Goal: Task Accomplishment & Management: Use online tool/utility

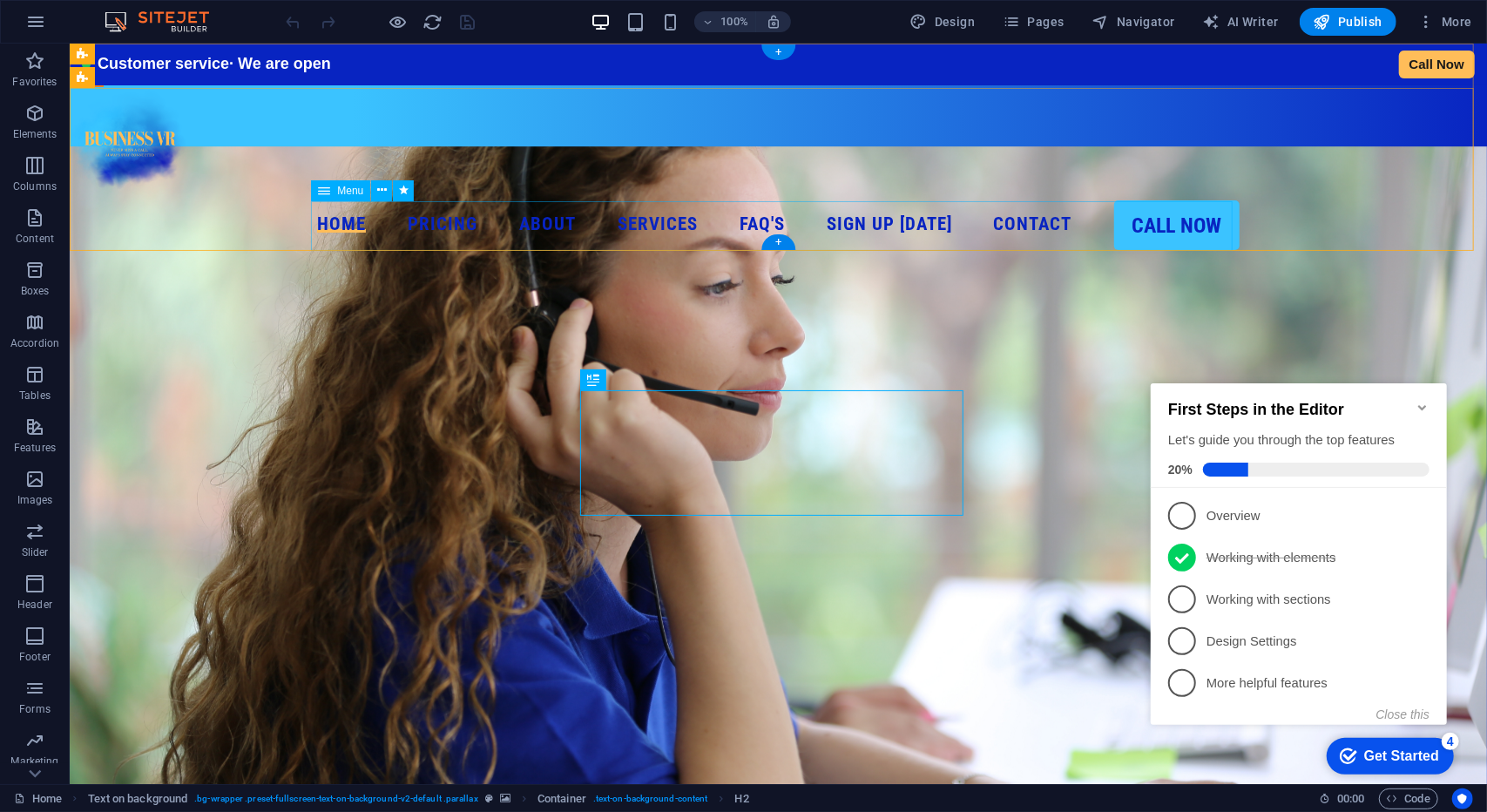
click at [818, 220] on nav "Home Pricing About Services MyReceptionist Call Centre Solutions MessageExpress…" at bounding box center [777, 224] width 1418 height 49
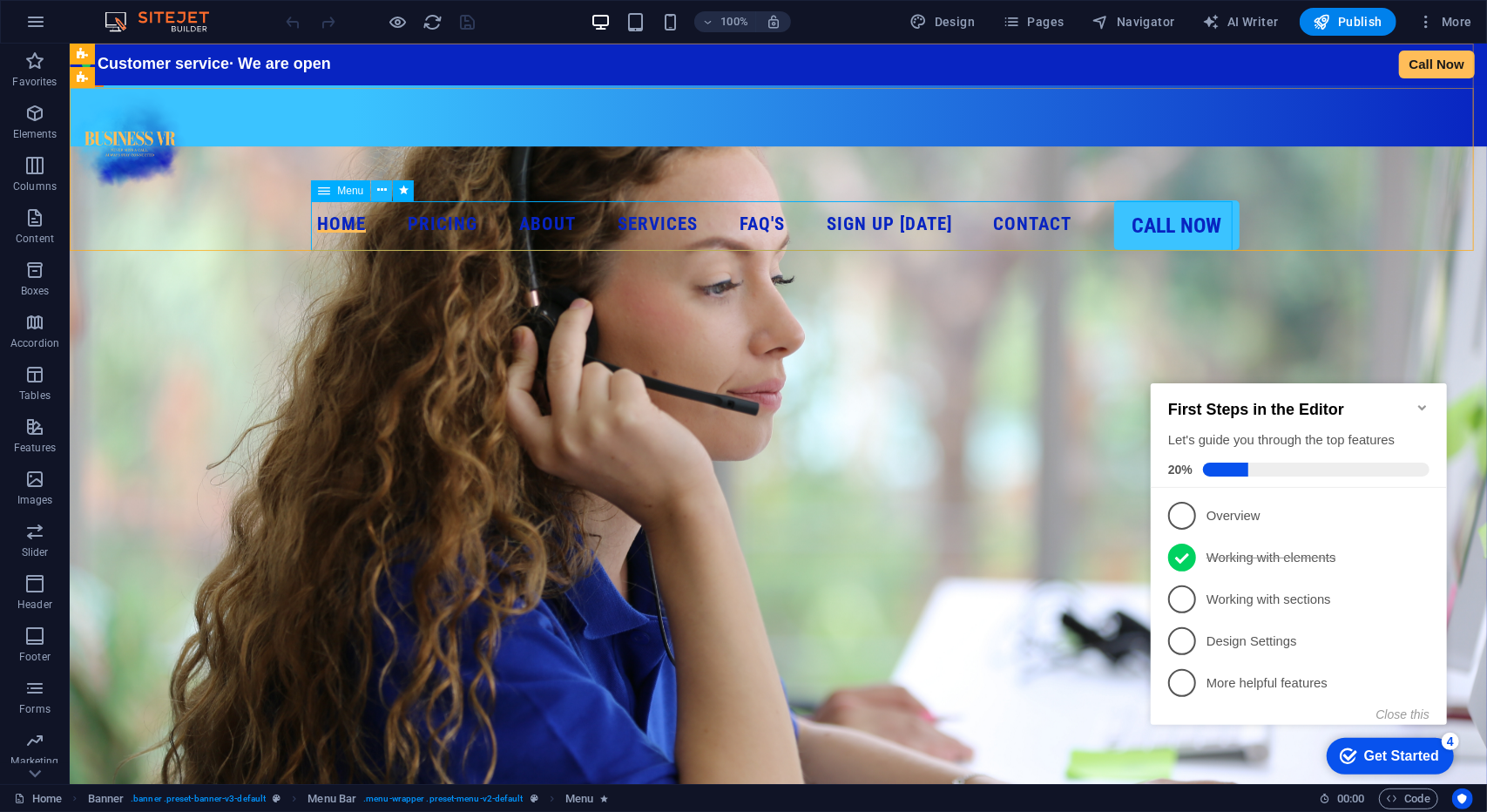
click at [377, 192] on icon at bounding box center [382, 190] width 10 height 18
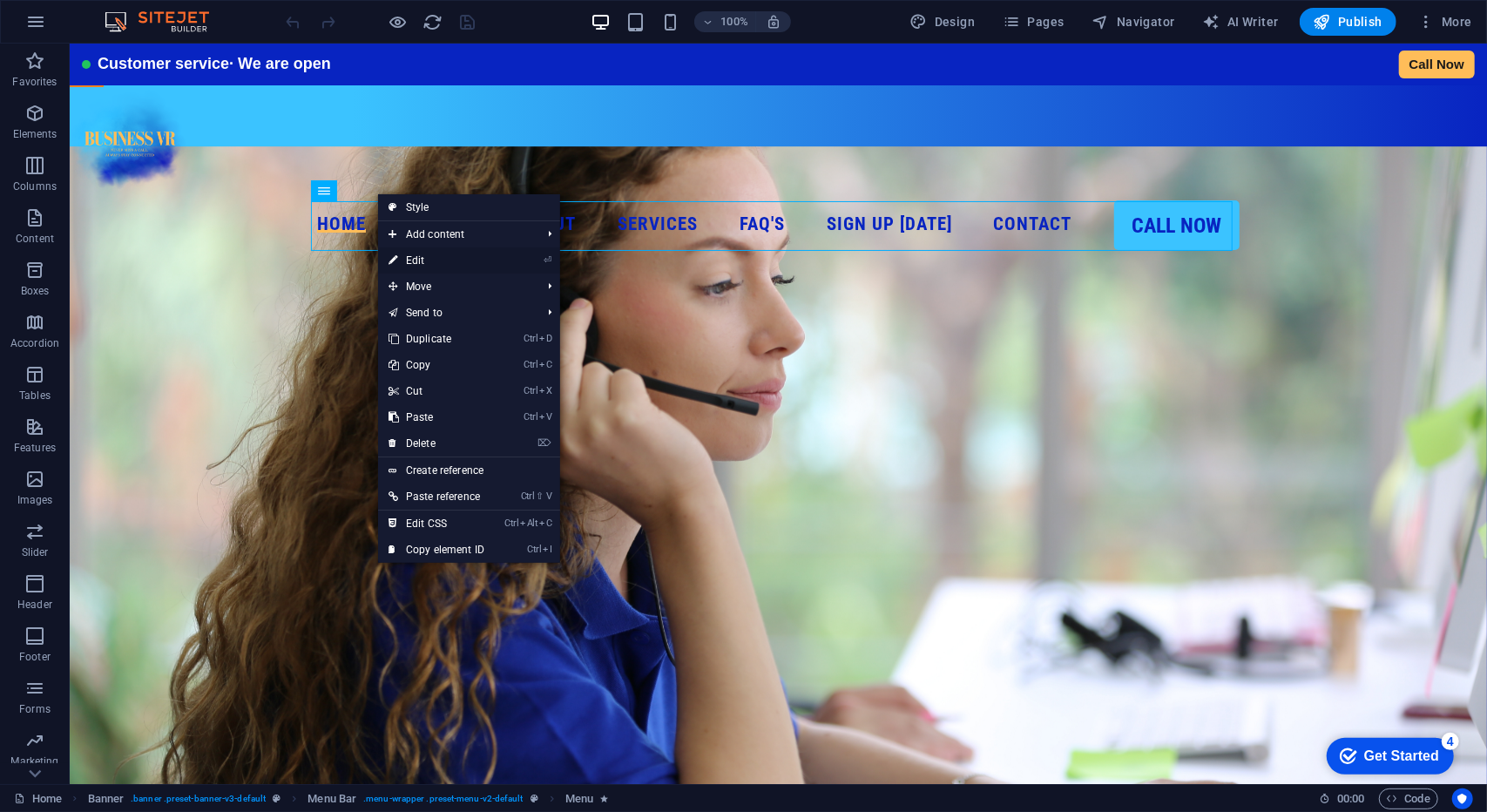
click at [432, 261] on link "⏎ Edit" at bounding box center [436, 260] width 117 height 26
select select
select select "14"
select select
select select "1"
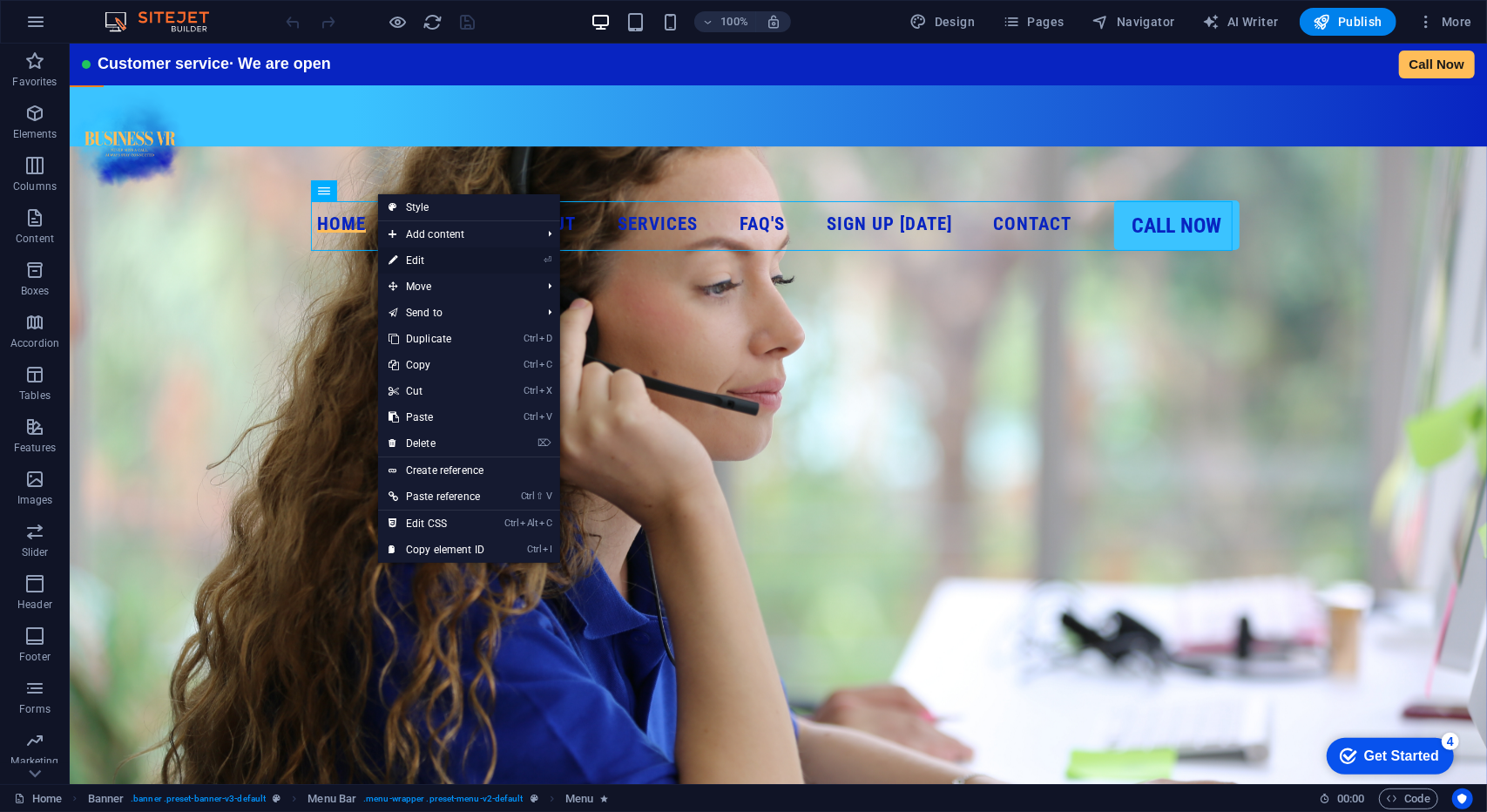
select select
select select "2"
select select
select select "3"
select select
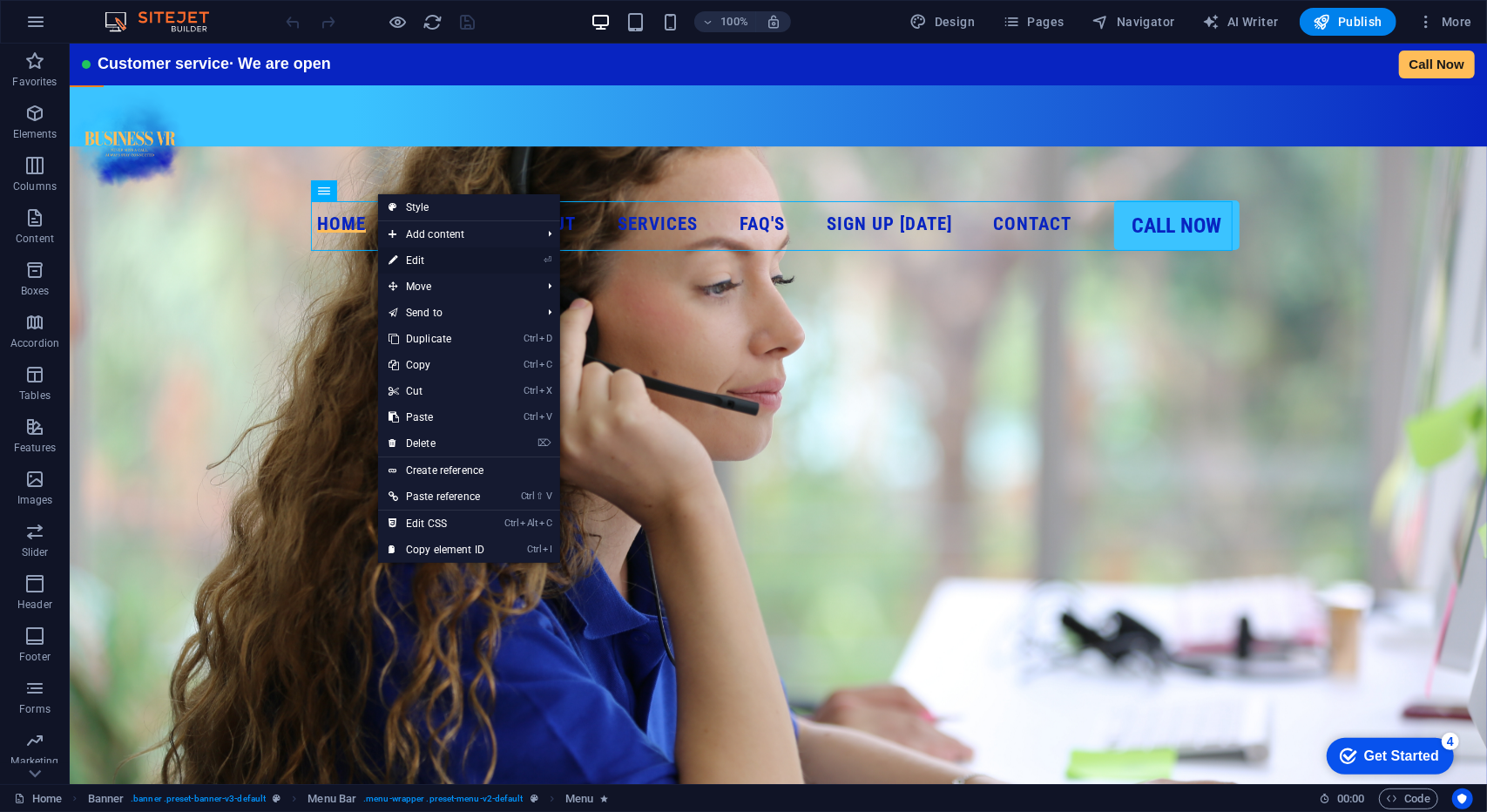
select select "4"
select select
select select "11"
select select
select select "8"
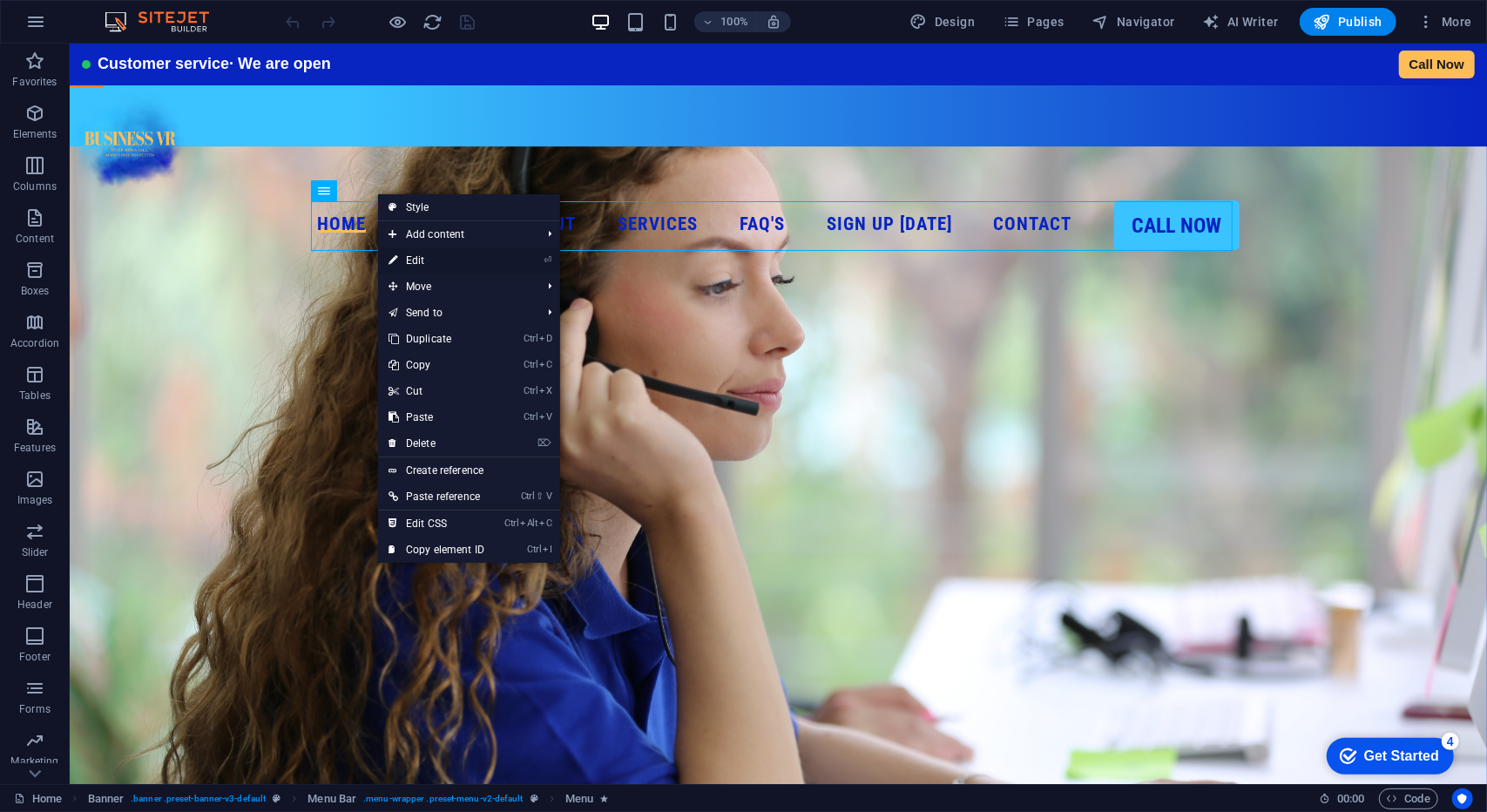
select select
select select "9"
select select
select select "10"
select select
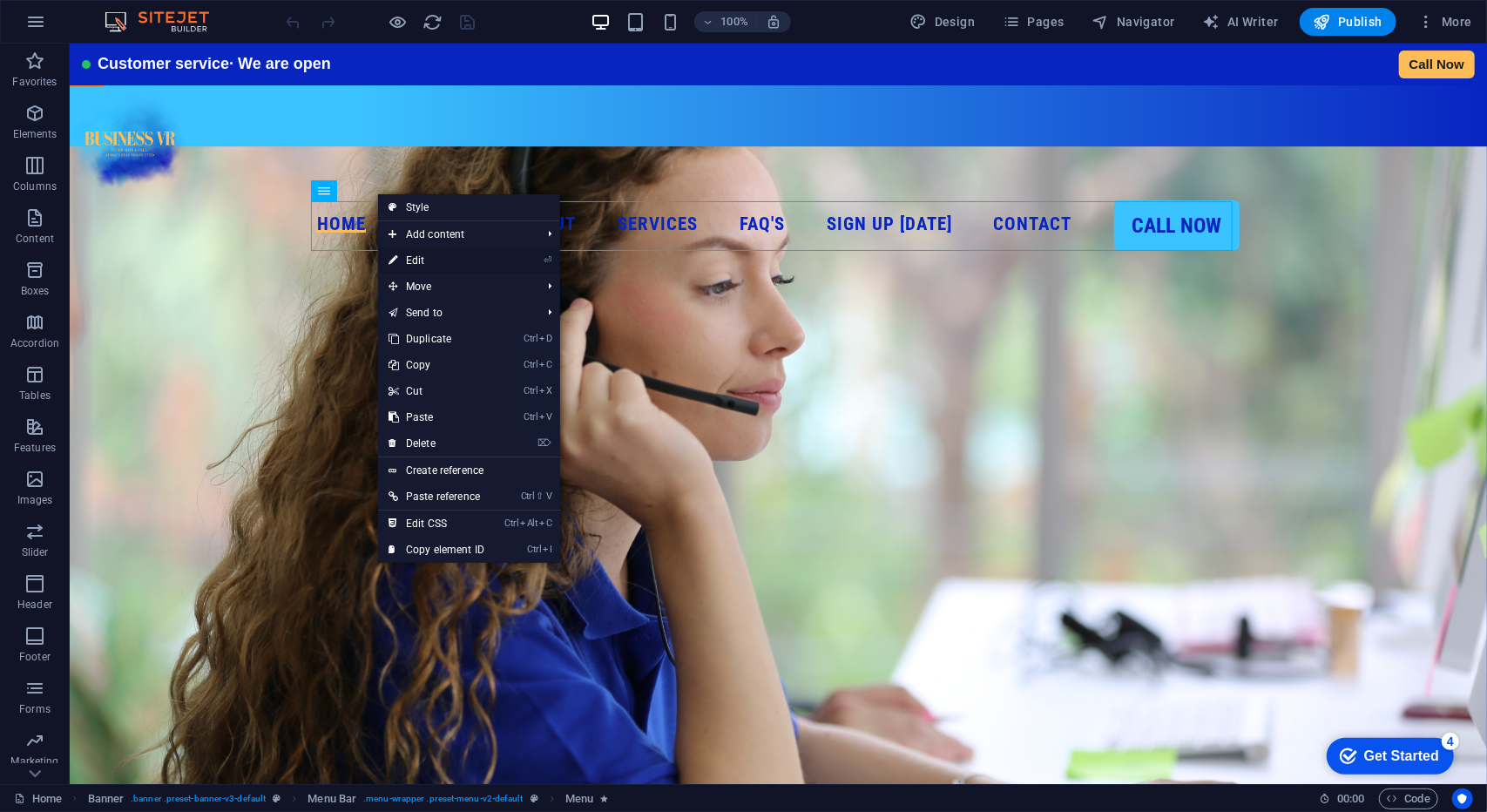
select select "17"
select select
select select "15"
select select
select select "default"
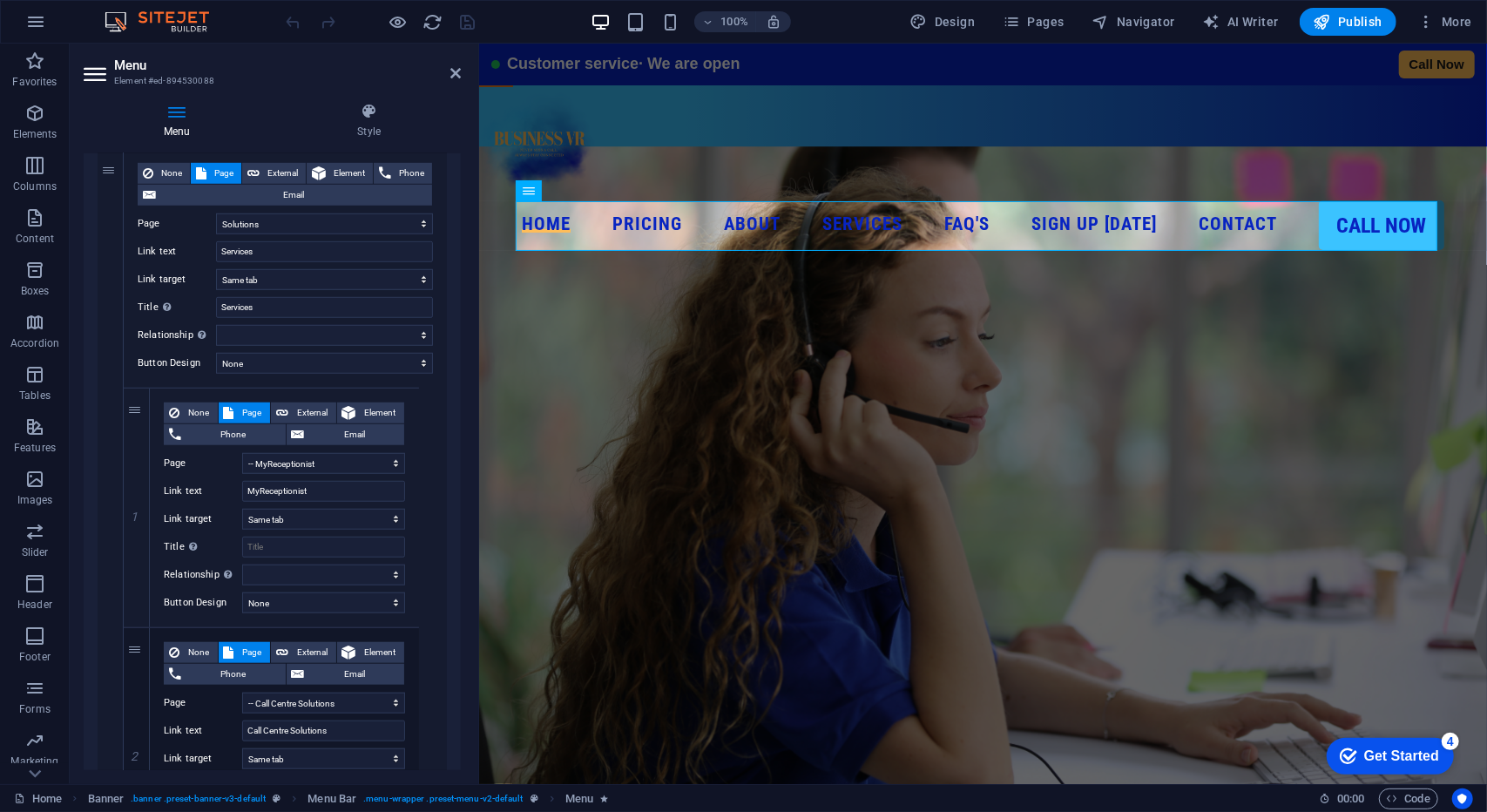
scroll to position [864, 0]
click at [1408, 797] on span "Code" at bounding box center [1409, 799] width 44 height 21
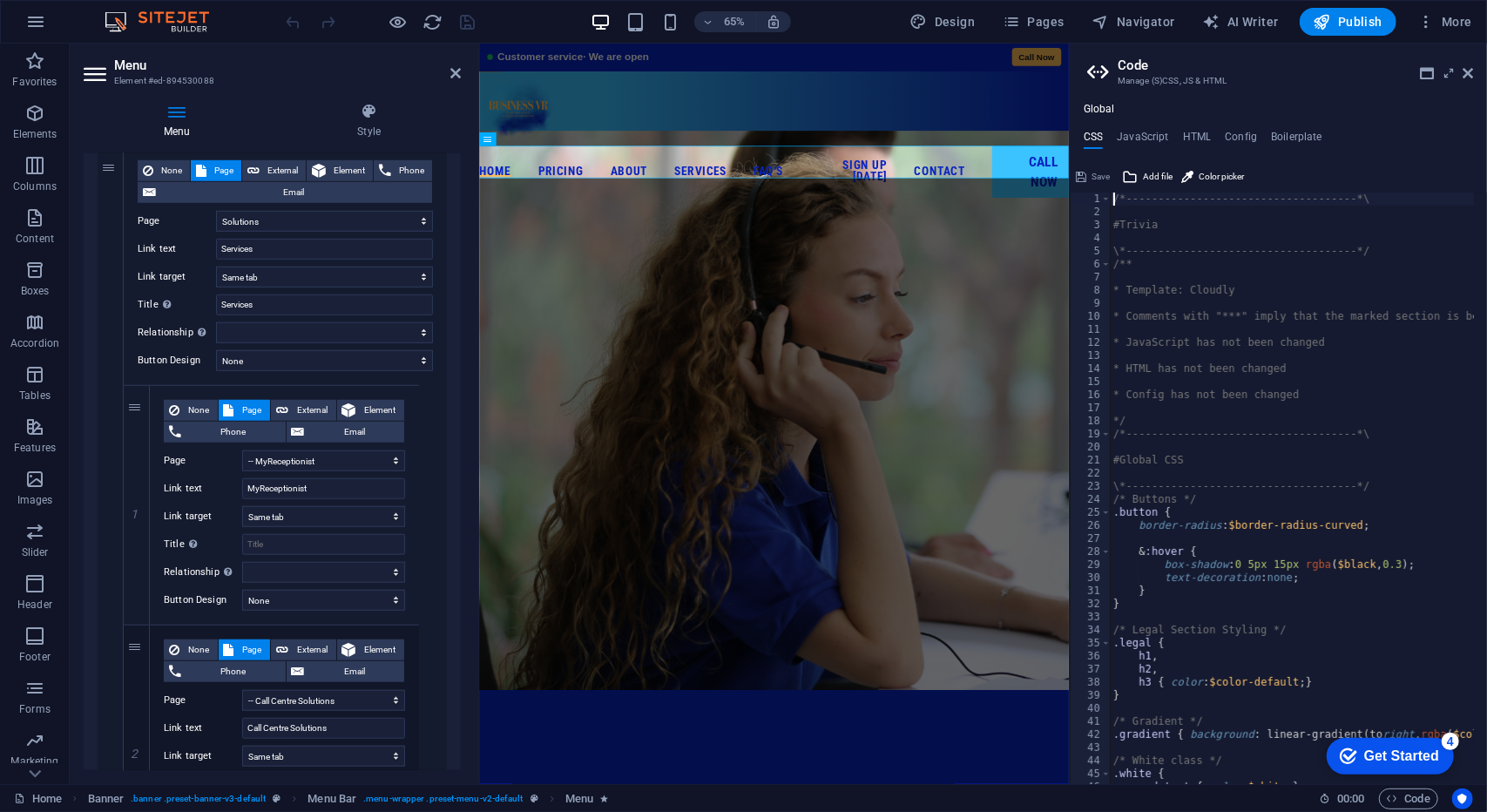
click at [1296, 407] on div "/*------------------------------------*\ #Trivia \*----------------------------…" at bounding box center [1444, 494] width 670 height 605
type textarea "color: #111 !important; }"
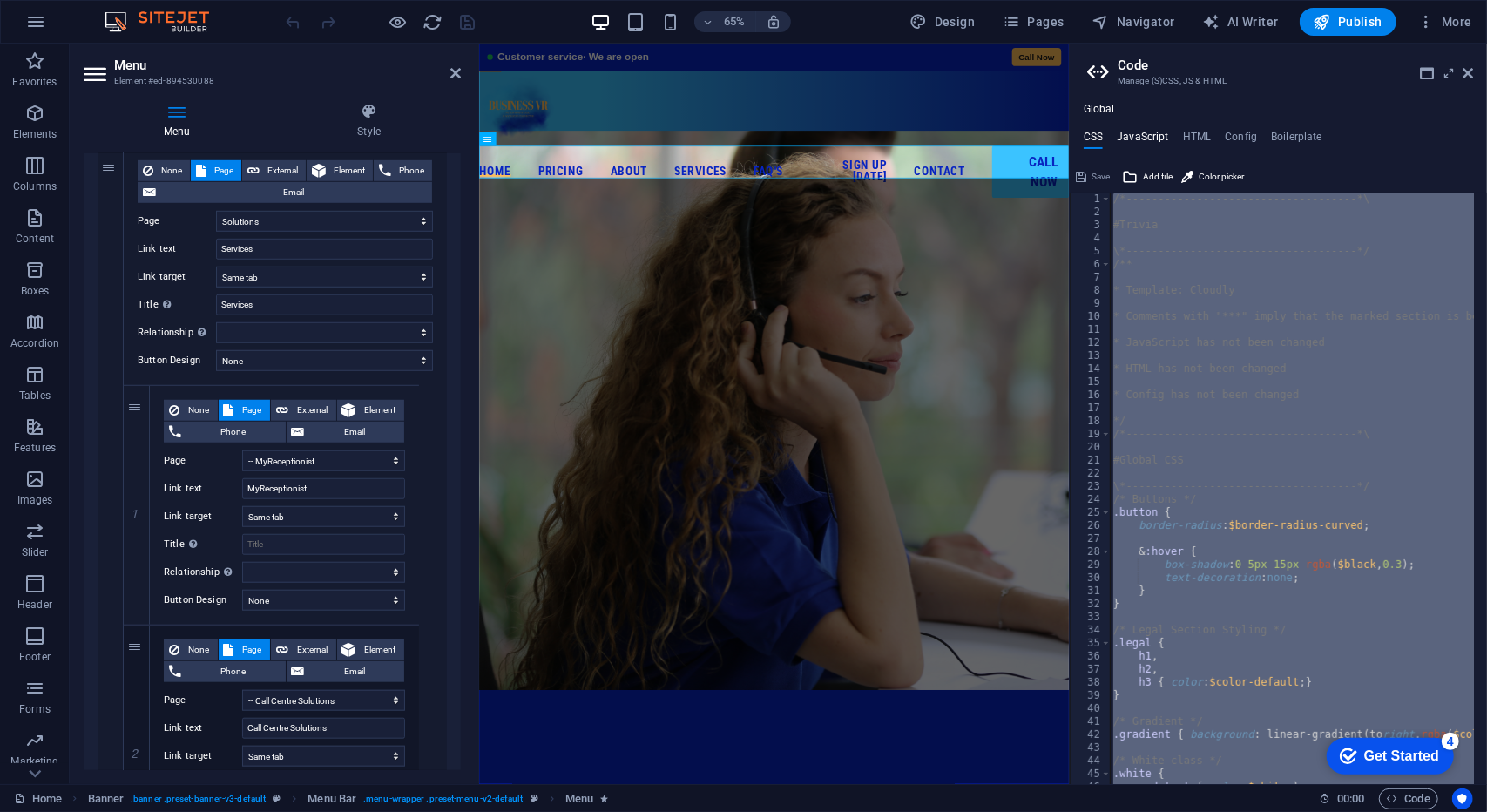
click at [1139, 139] on h4 "JavaScript" at bounding box center [1143, 140] width 51 height 19
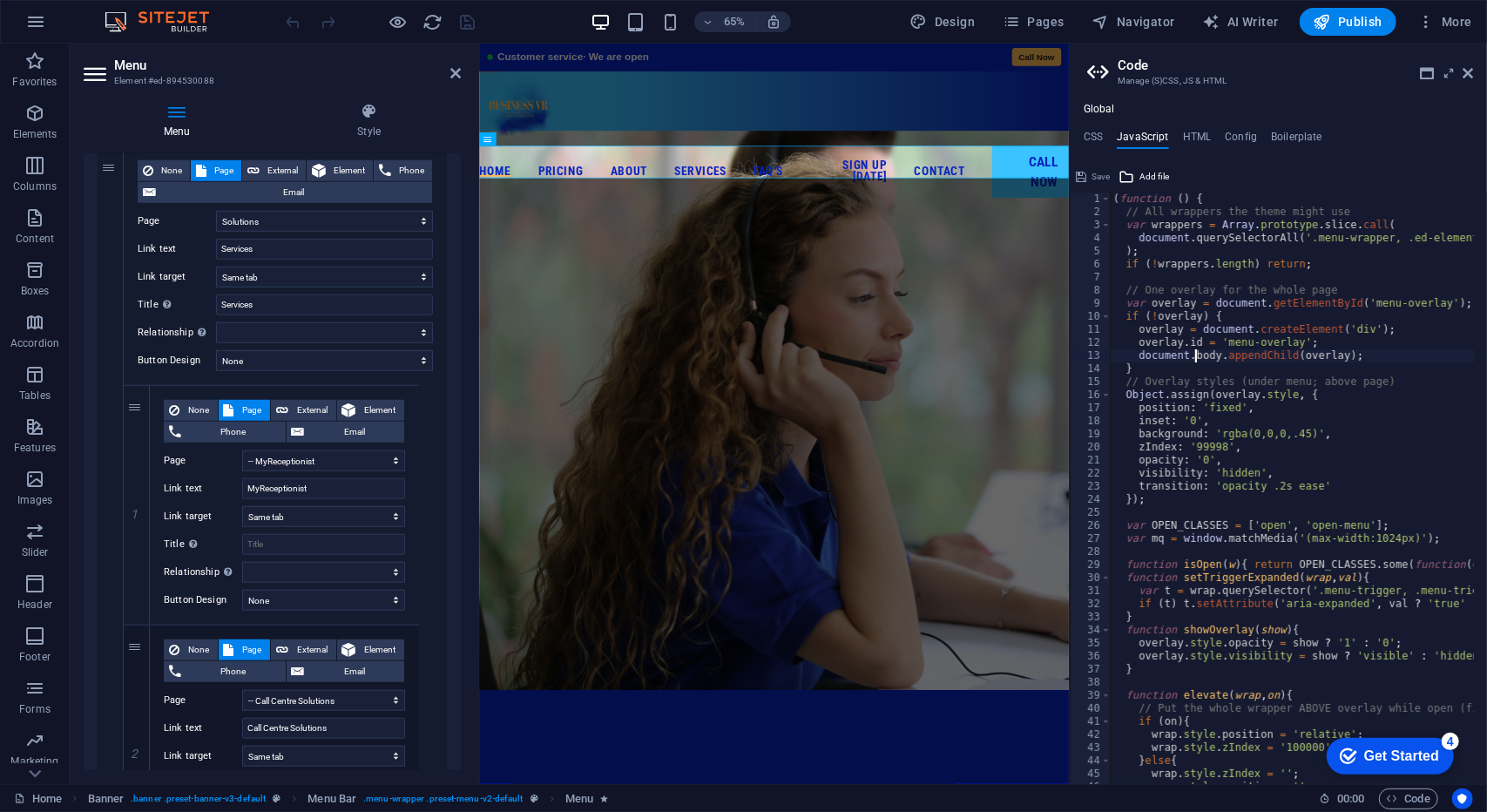
click at [1198, 350] on div "( function ( ) { // All wrappers the theme might use var wrappers = Array . pro…" at bounding box center [1398, 494] width 577 height 605
type textarea "document.addEventListener('touchstart', function(){}, {passive:true}); })();"
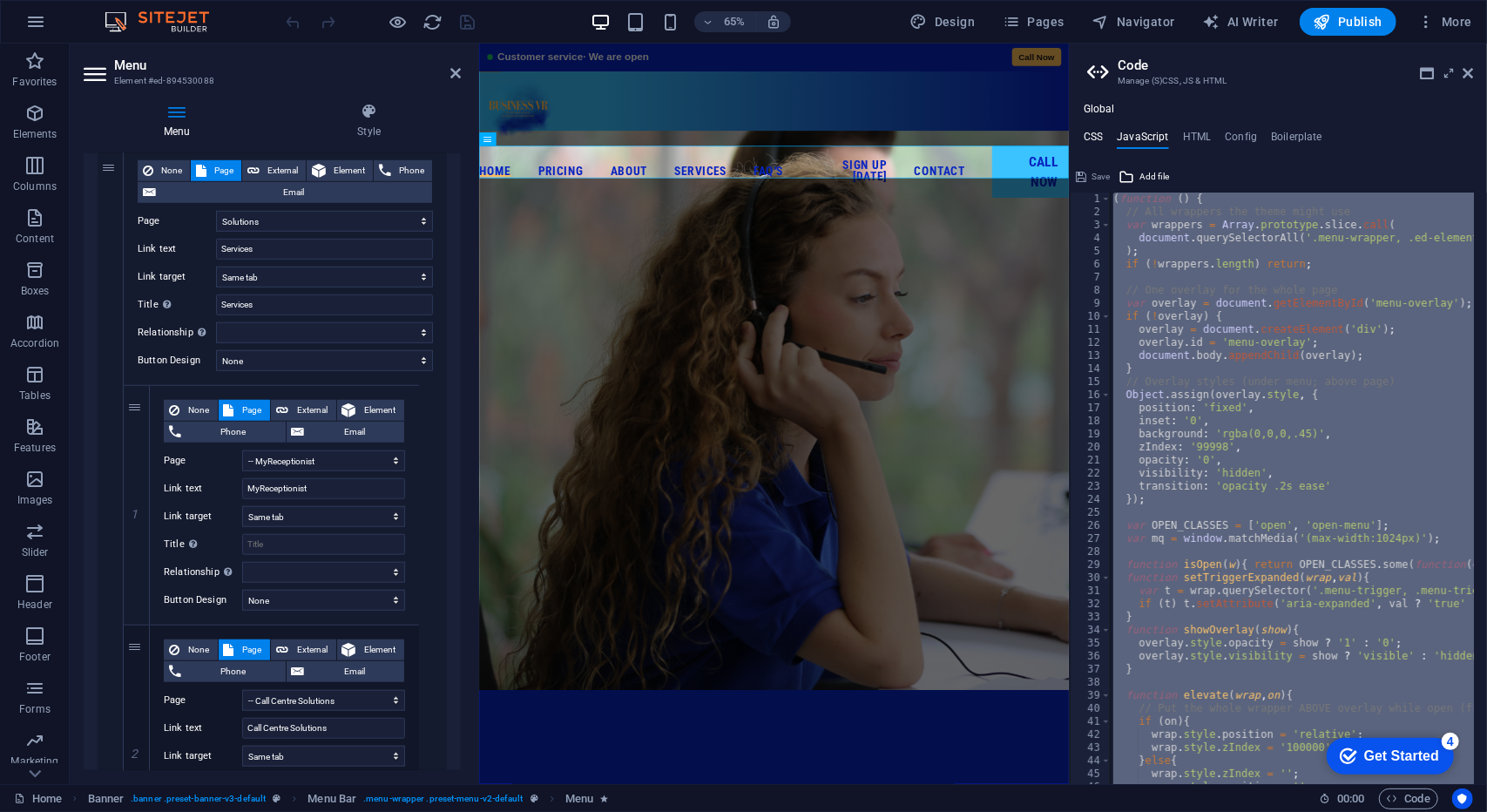
click at [1101, 141] on h4 "CSS" at bounding box center [1093, 140] width 19 height 19
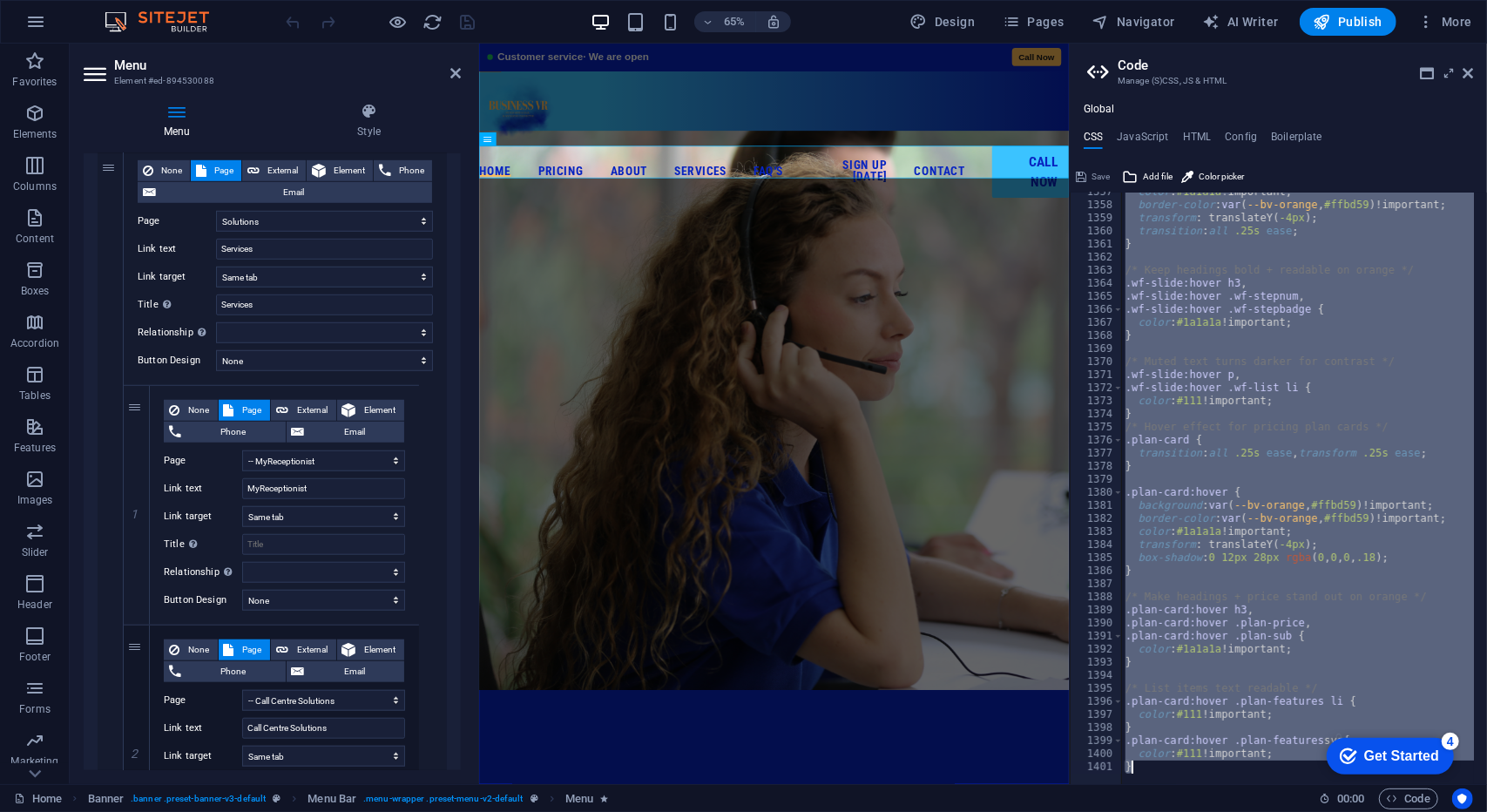
scroll to position [5015, 0]
click at [1230, 765] on div "color: #111 !important; } 1357 1358 1359 1360 1361 1362 1363 1364 1365 1366 136…" at bounding box center [1278, 488] width 417 height 591
type textarea "}"
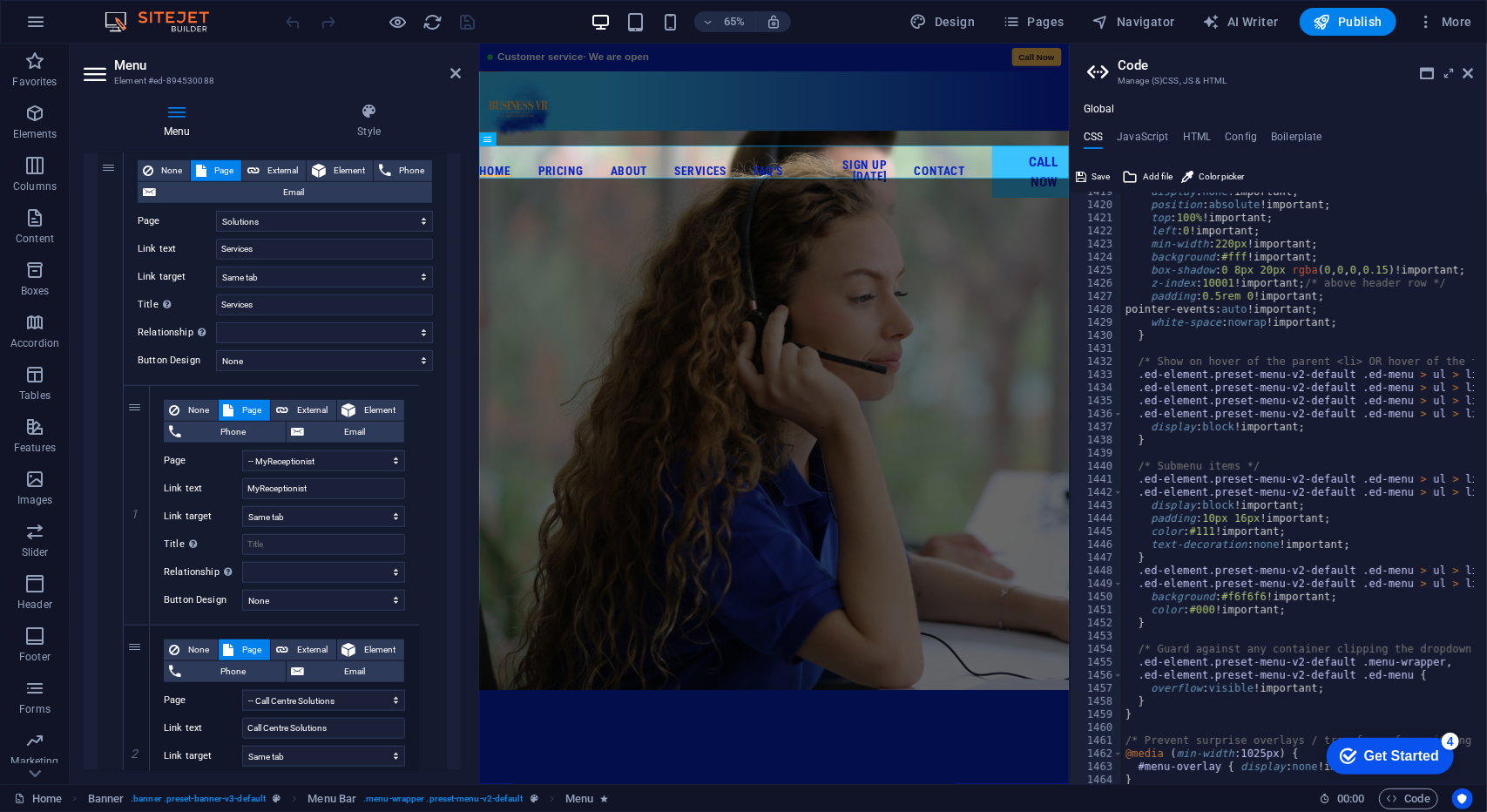
scroll to position [5820, 0]
click at [472, 23] on div at bounding box center [380, 21] width 195 height 28
click at [472, 23] on icon "save" at bounding box center [468, 22] width 20 height 20
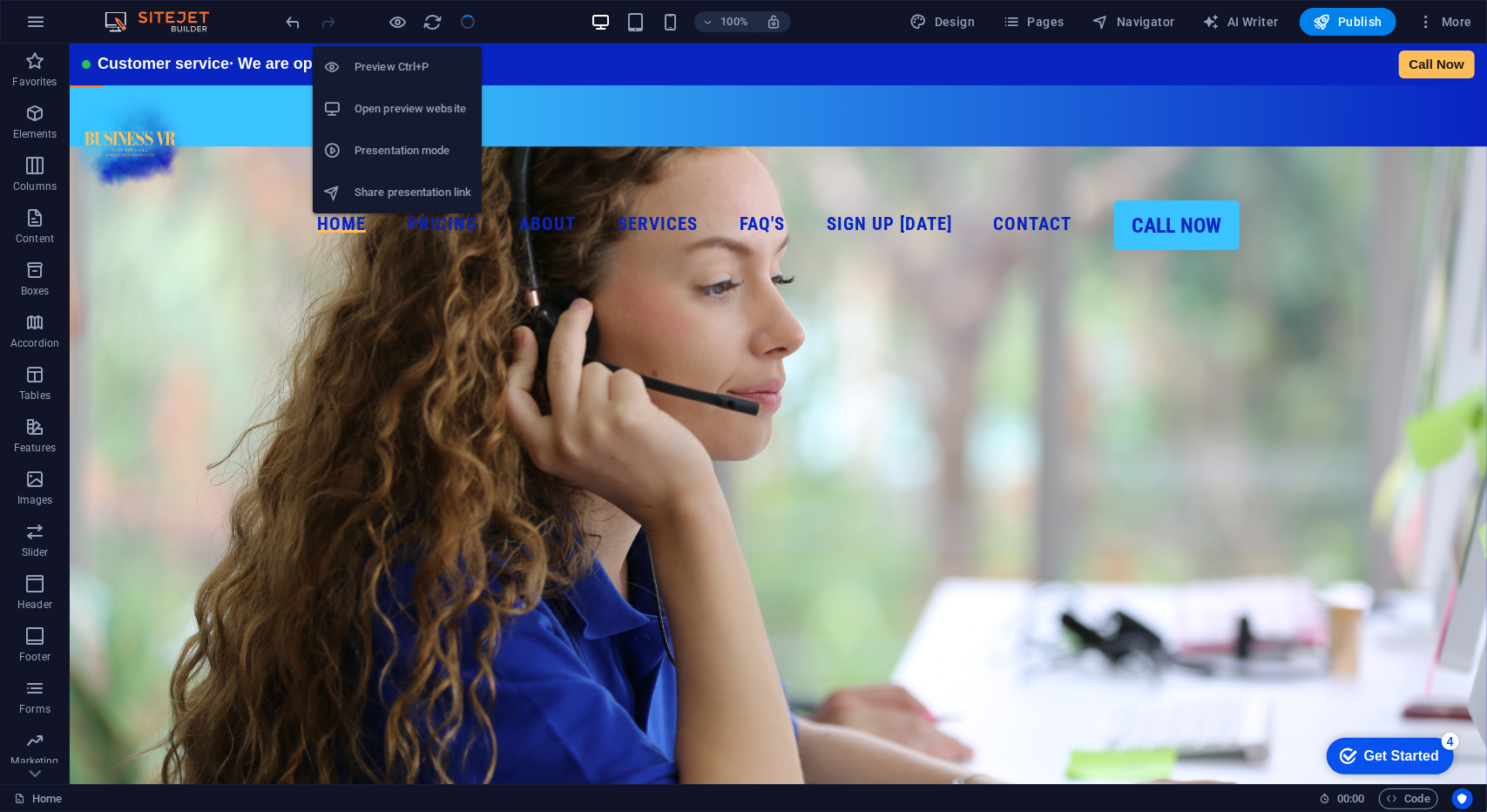
click at [421, 107] on h6 "Open preview website" at bounding box center [413, 109] width 117 height 21
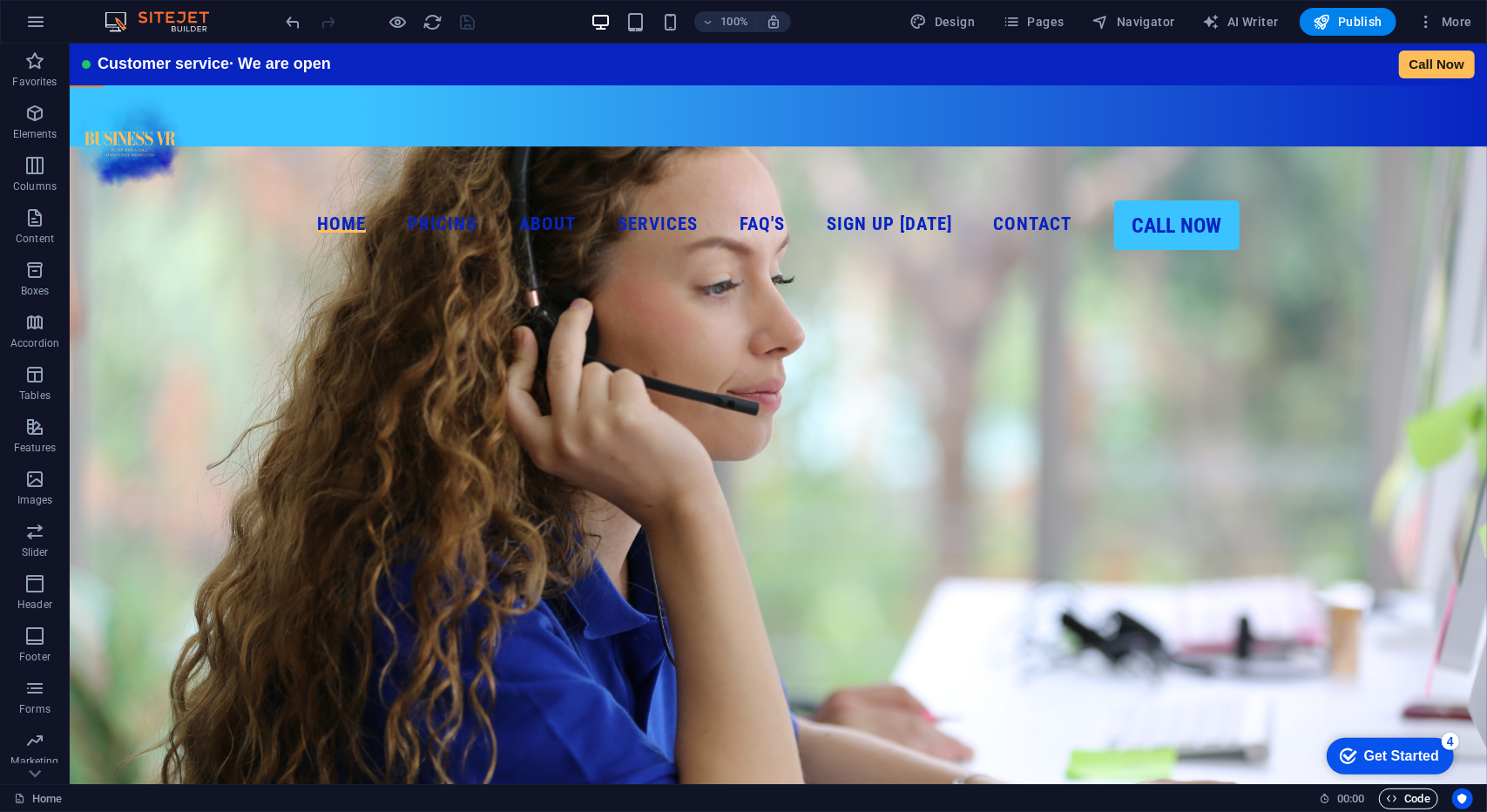
click at [1410, 799] on span "Code" at bounding box center [1409, 799] width 44 height 21
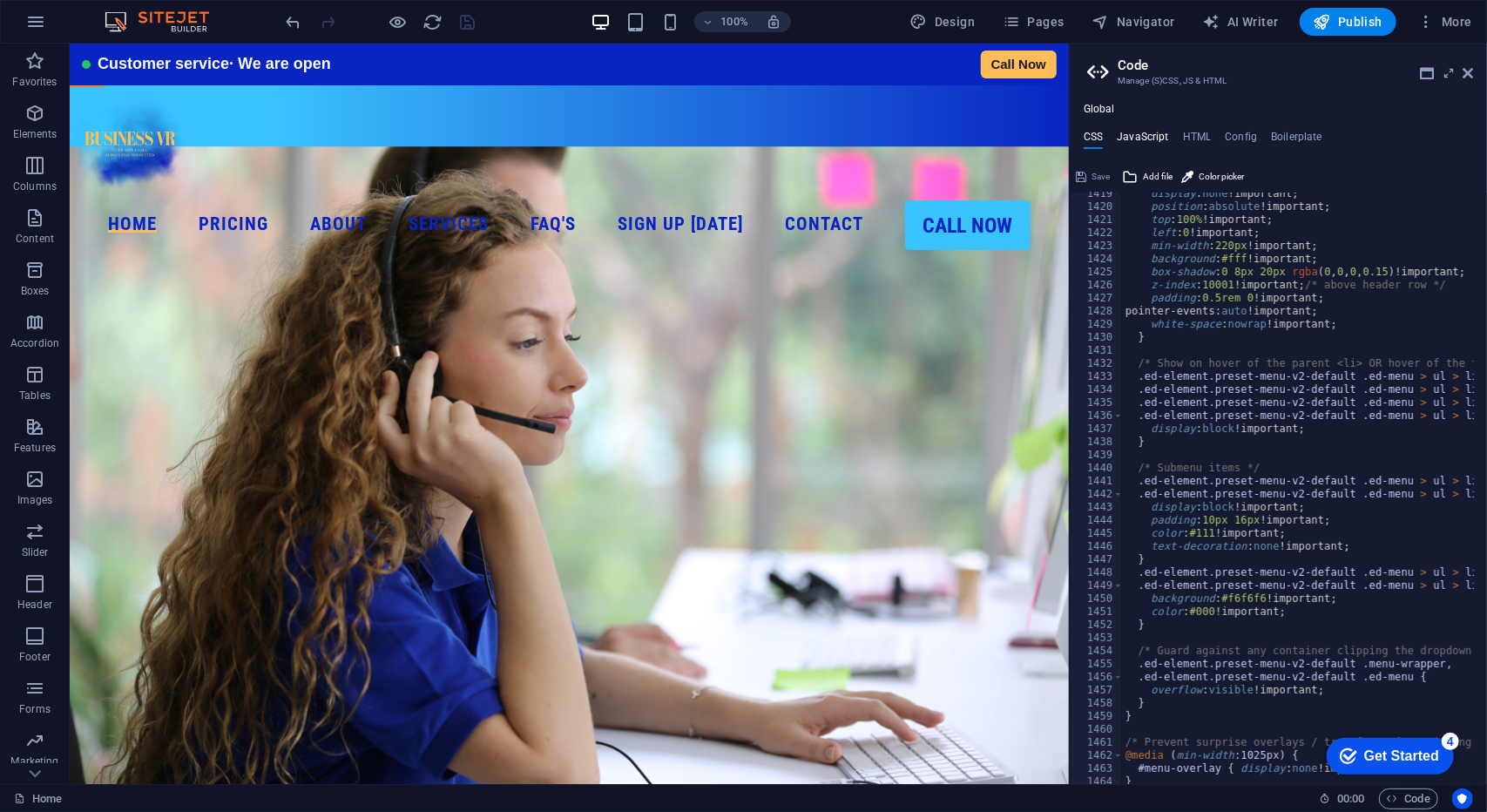
click at [1150, 133] on h4 "JavaScript" at bounding box center [1143, 140] width 51 height 19
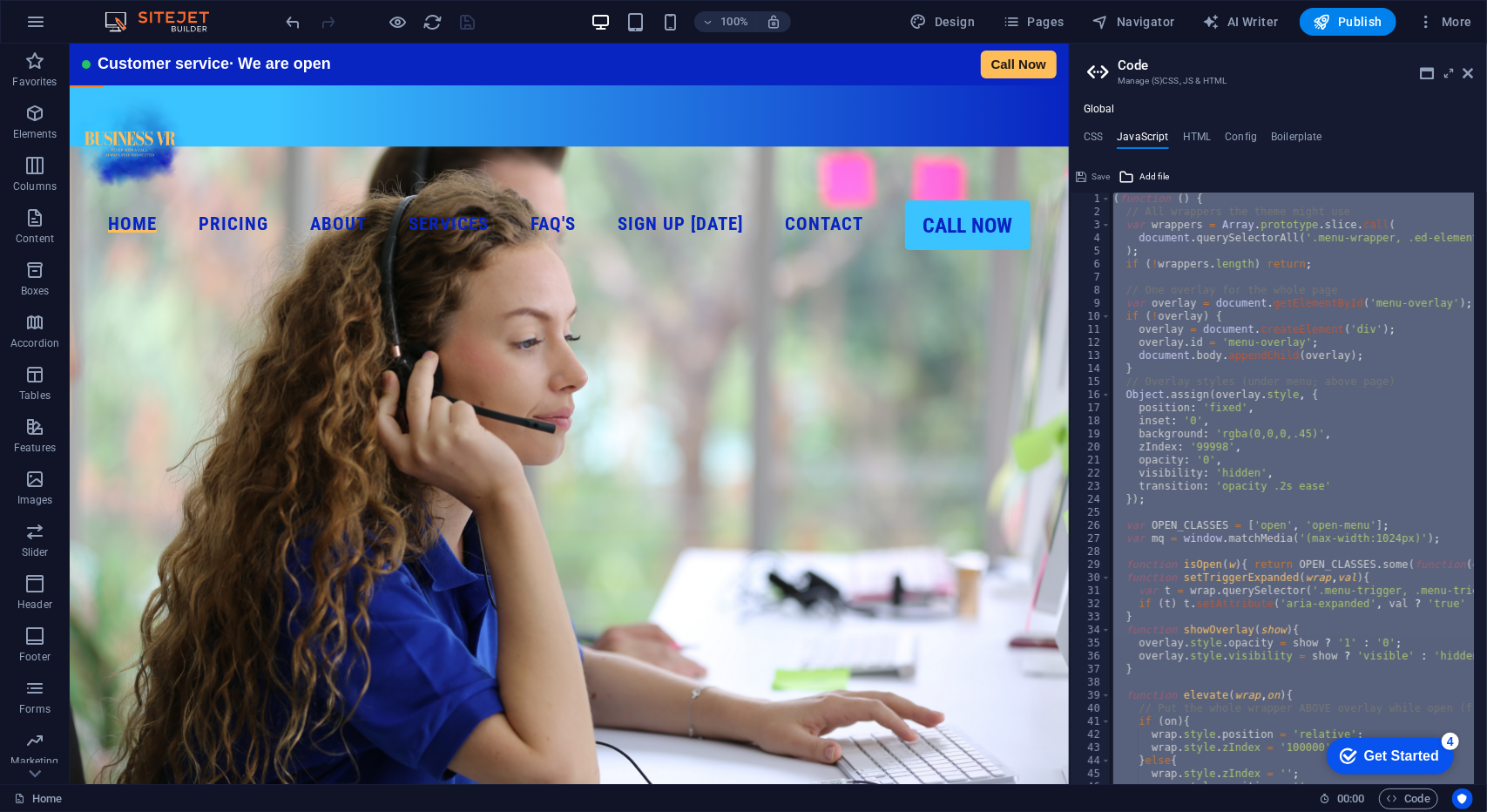
click at [1279, 336] on div "( function ( ) { // All wrappers the theme might use var wrappers = Array . pro…" at bounding box center [1291, 488] width 364 height 591
type textarea "overlay = document.createElement('div');"
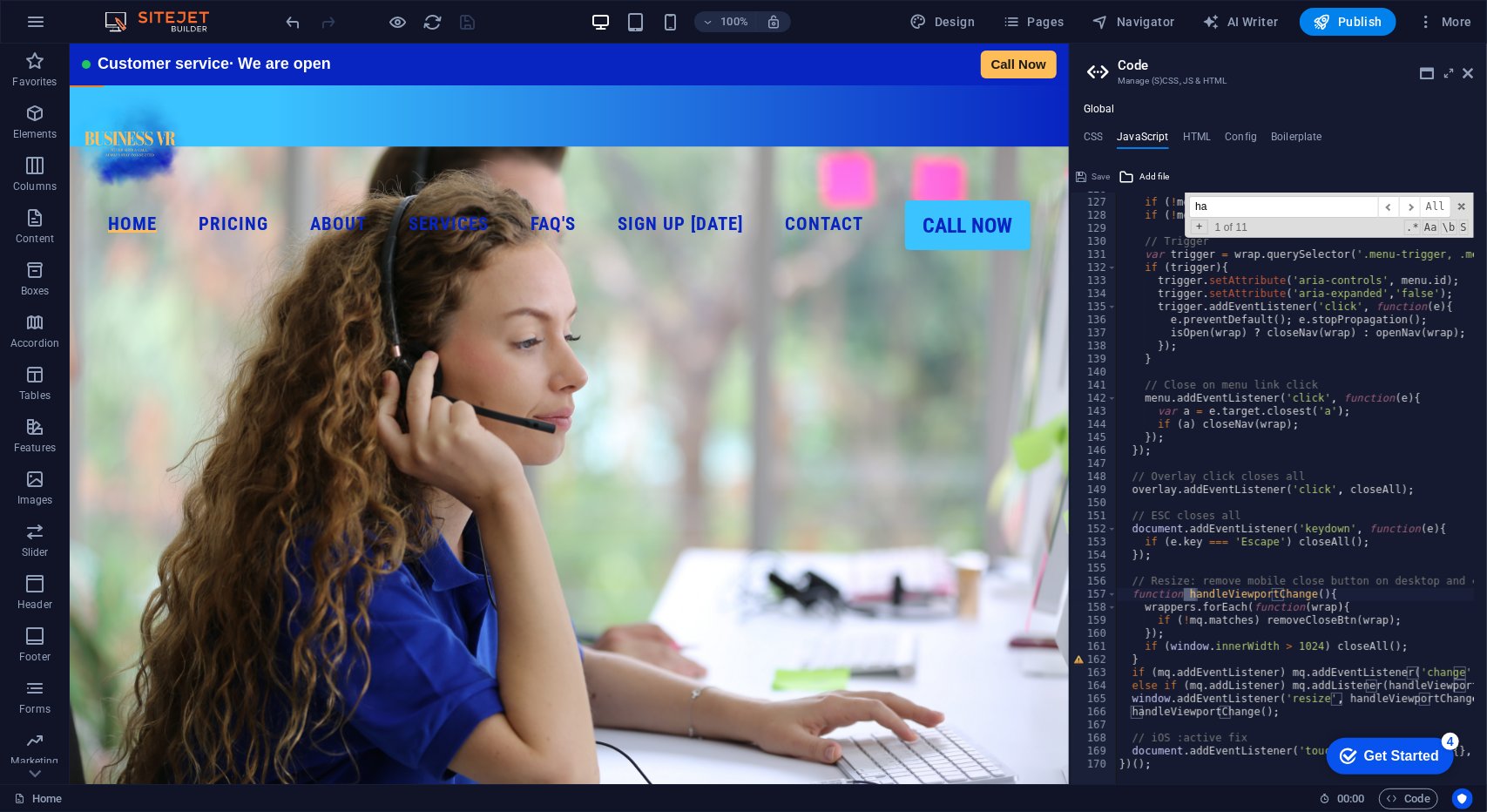
scroll to position [1643, 0]
type input "han"
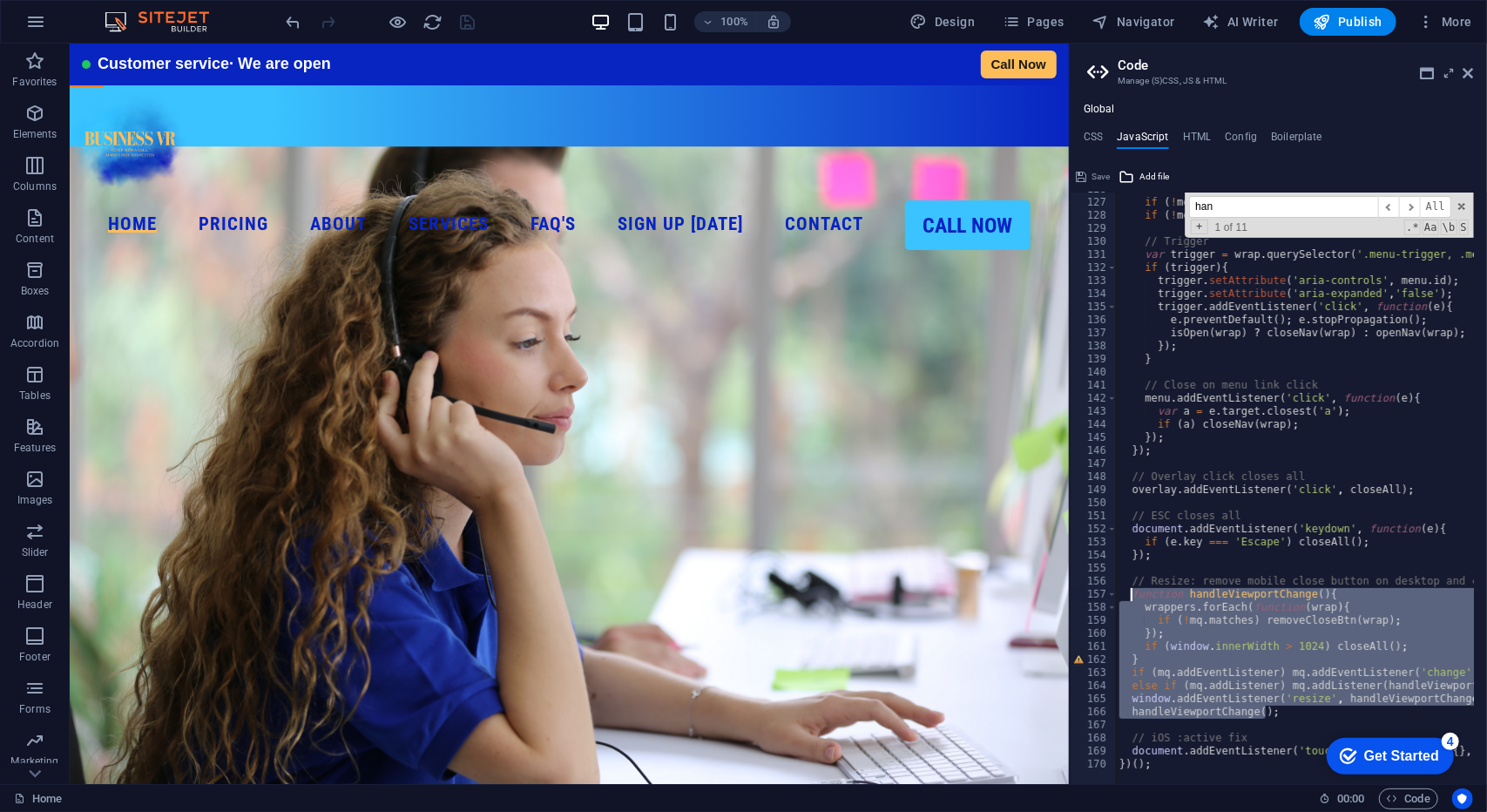
drag, startPoint x: 1269, startPoint y: 718, endPoint x: 1129, endPoint y: 598, distance: 184.4
click at [1129, 598] on div "var menu = wrap . querySelector ( '.ed-menu' ) ; if ( ! menu ) return ; if ( ! …" at bounding box center [1404, 485] width 577 height 605
click at [1223, 600] on div "var menu = wrap . querySelector ( '.ed-menu' ) ; if ( ! menu ) return ; if ( ! …" at bounding box center [1295, 488] width 358 height 591
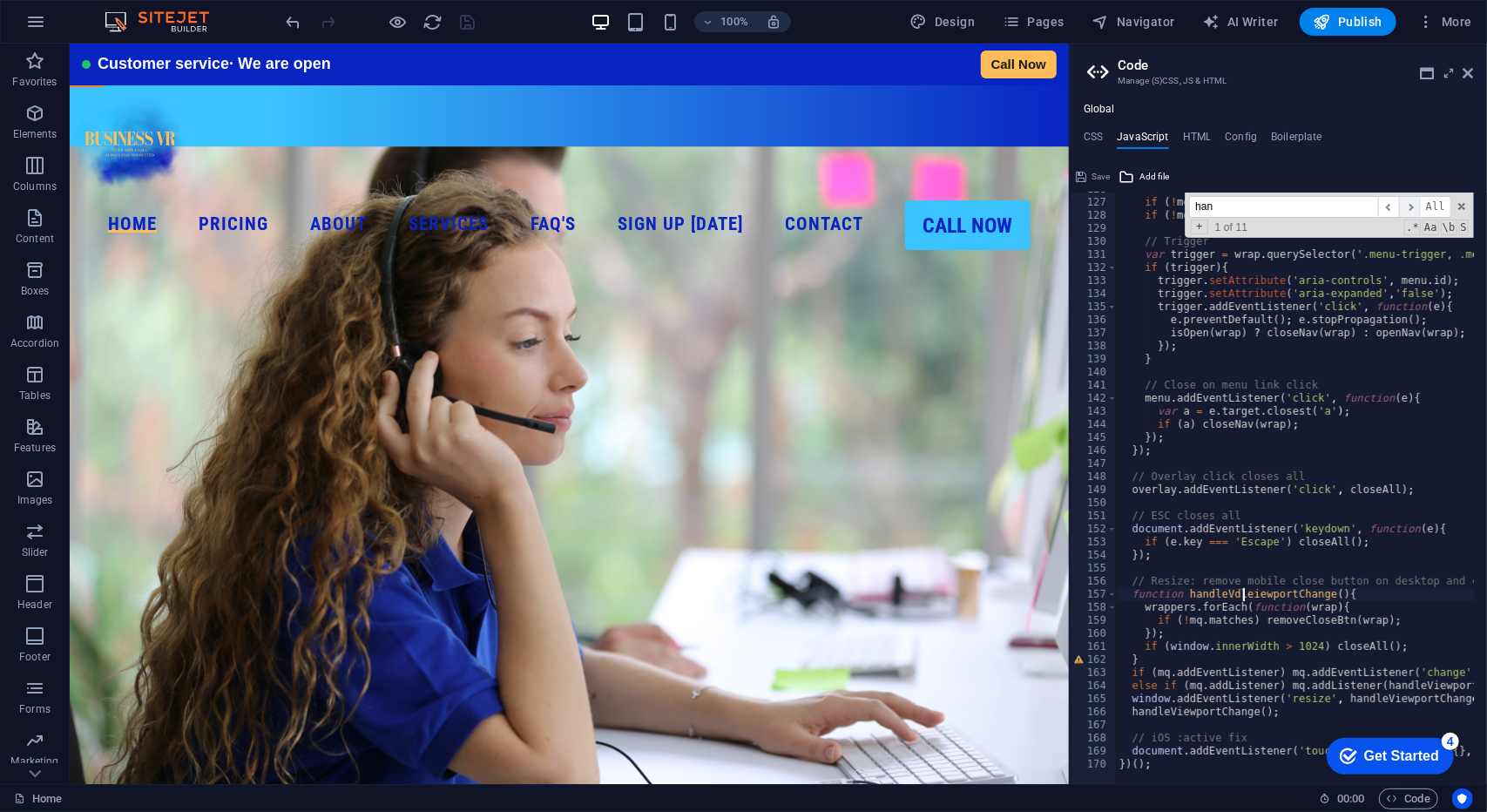
scroll to position [0, 10]
type textarea "function handleVdleiewportChange(){"
click at [1345, 213] on input "han" at bounding box center [1284, 206] width 189 height 22
click at [1336, 564] on div "var menu = wrap . querySelector ( '.ed-menu' ) ; if ( ! menu ) return ; if ( ! …" at bounding box center [1404, 485] width 577 height 605
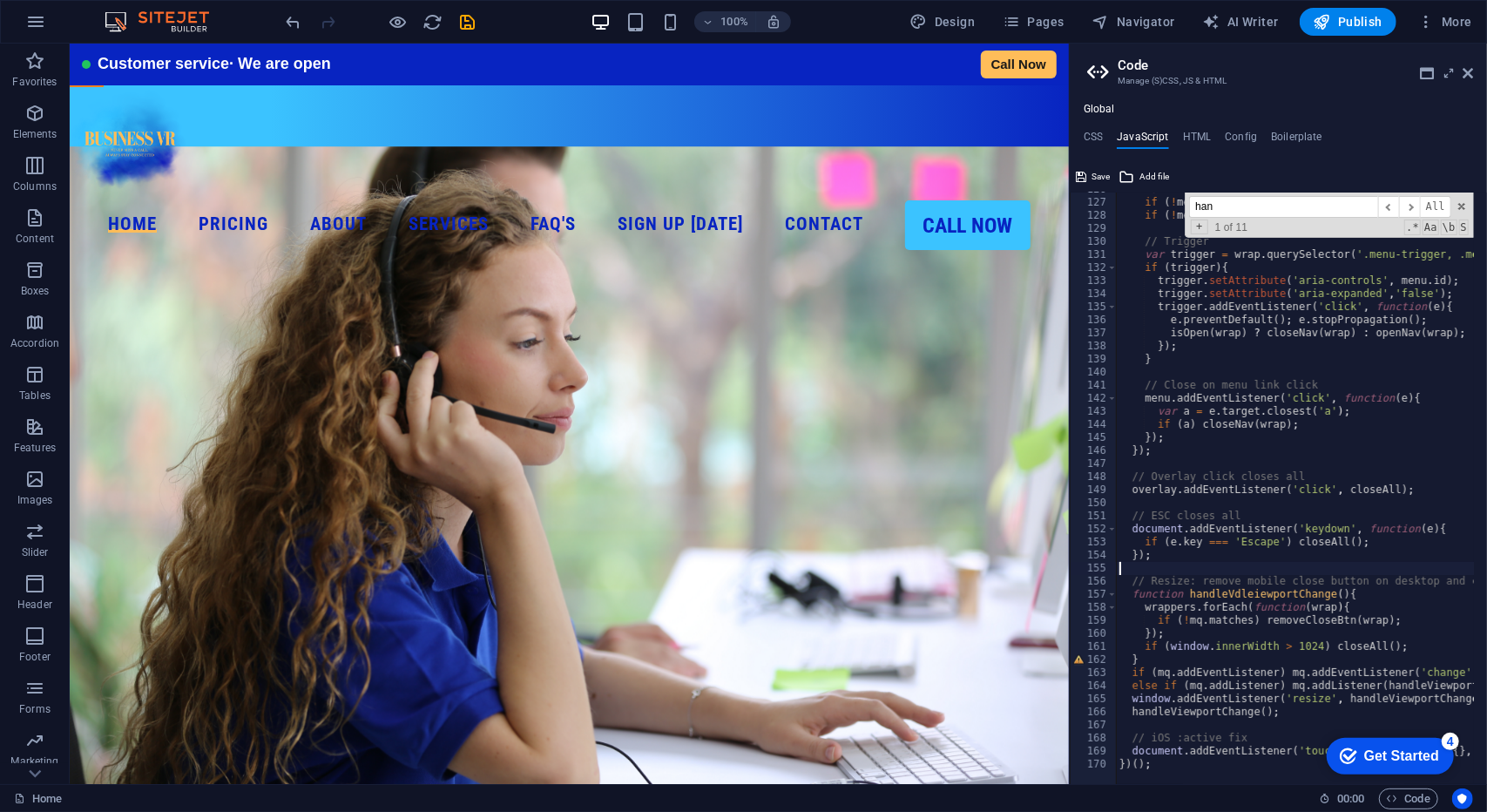
type textarea "function handleViewportChange(){"
click at [1291, 212] on input "han" at bounding box center [1284, 206] width 189 height 22
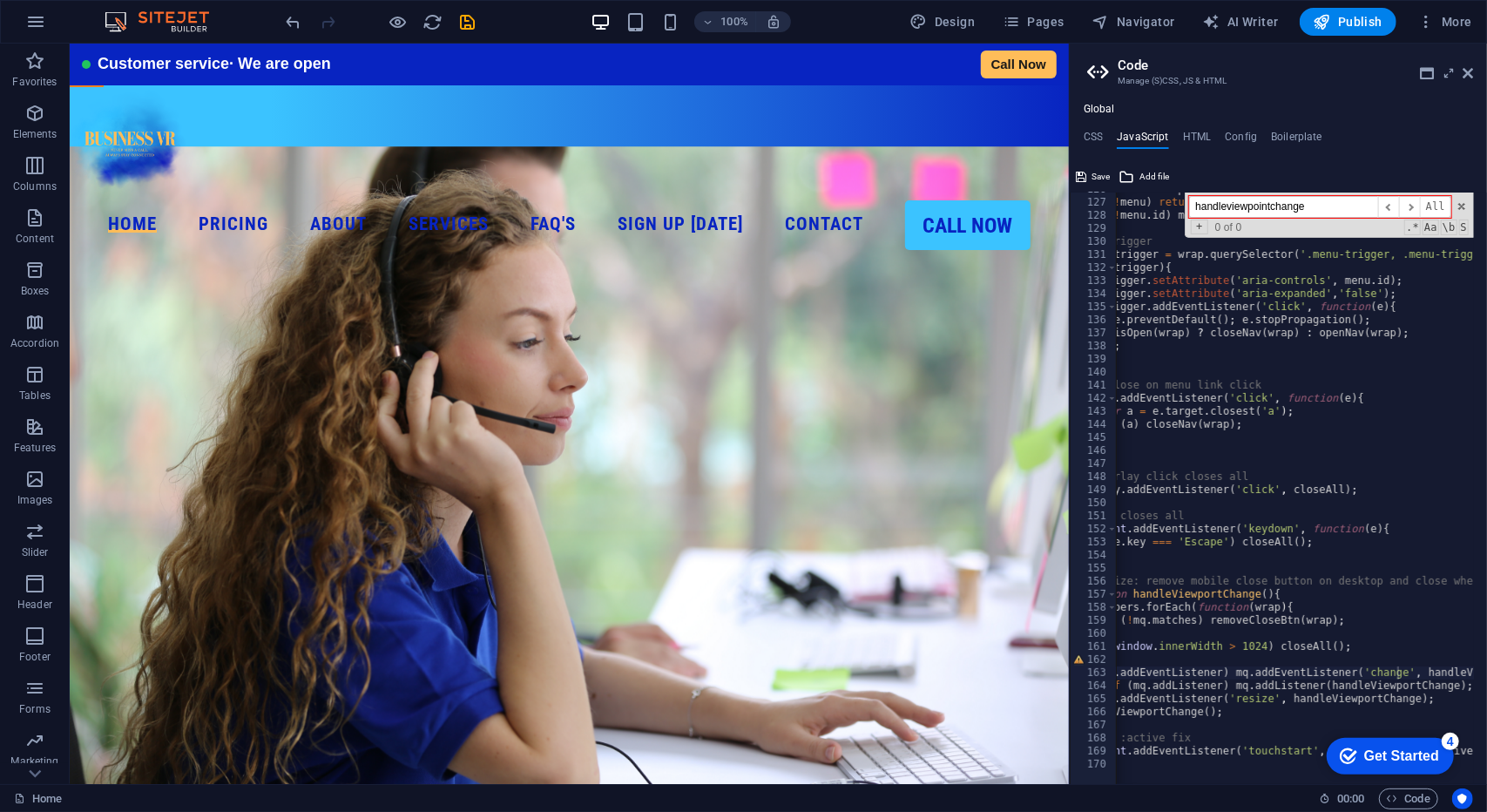
scroll to position [1642, 0]
type input "handleviewpointchange"
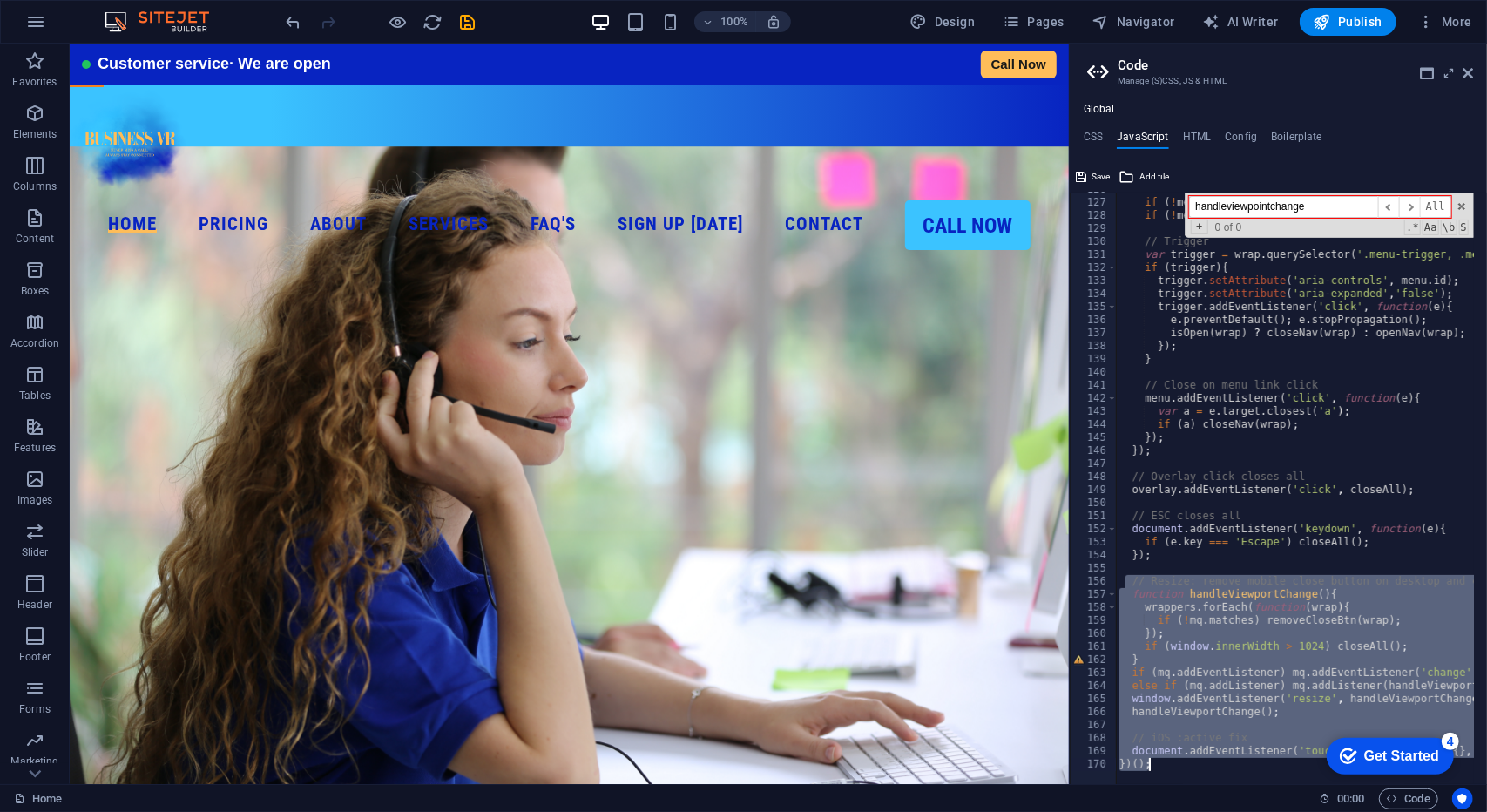
scroll to position [1643, 0]
drag, startPoint x: 1127, startPoint y: 584, endPoint x: 1273, endPoint y: 774, distance: 239.6
click at [1273, 774] on div "// Resize: remove mobile close button on desktop and close when >1024 126 127 1…" at bounding box center [1278, 488] width 417 height 591
type textarea "document.addEventListener('touchstart', function(){}, {passive:true}); })();"
paste textarea
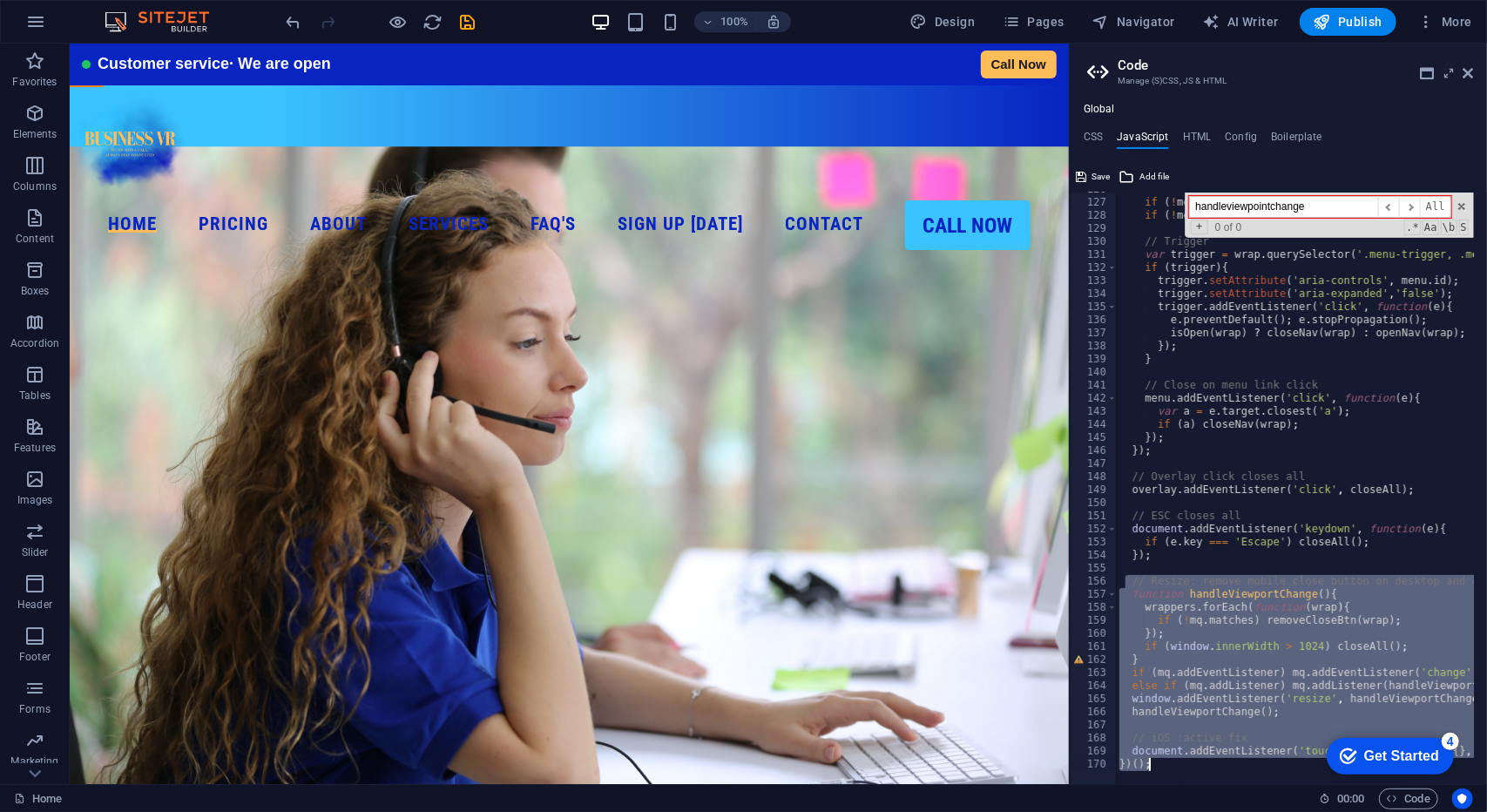
scroll to position [2009, 0]
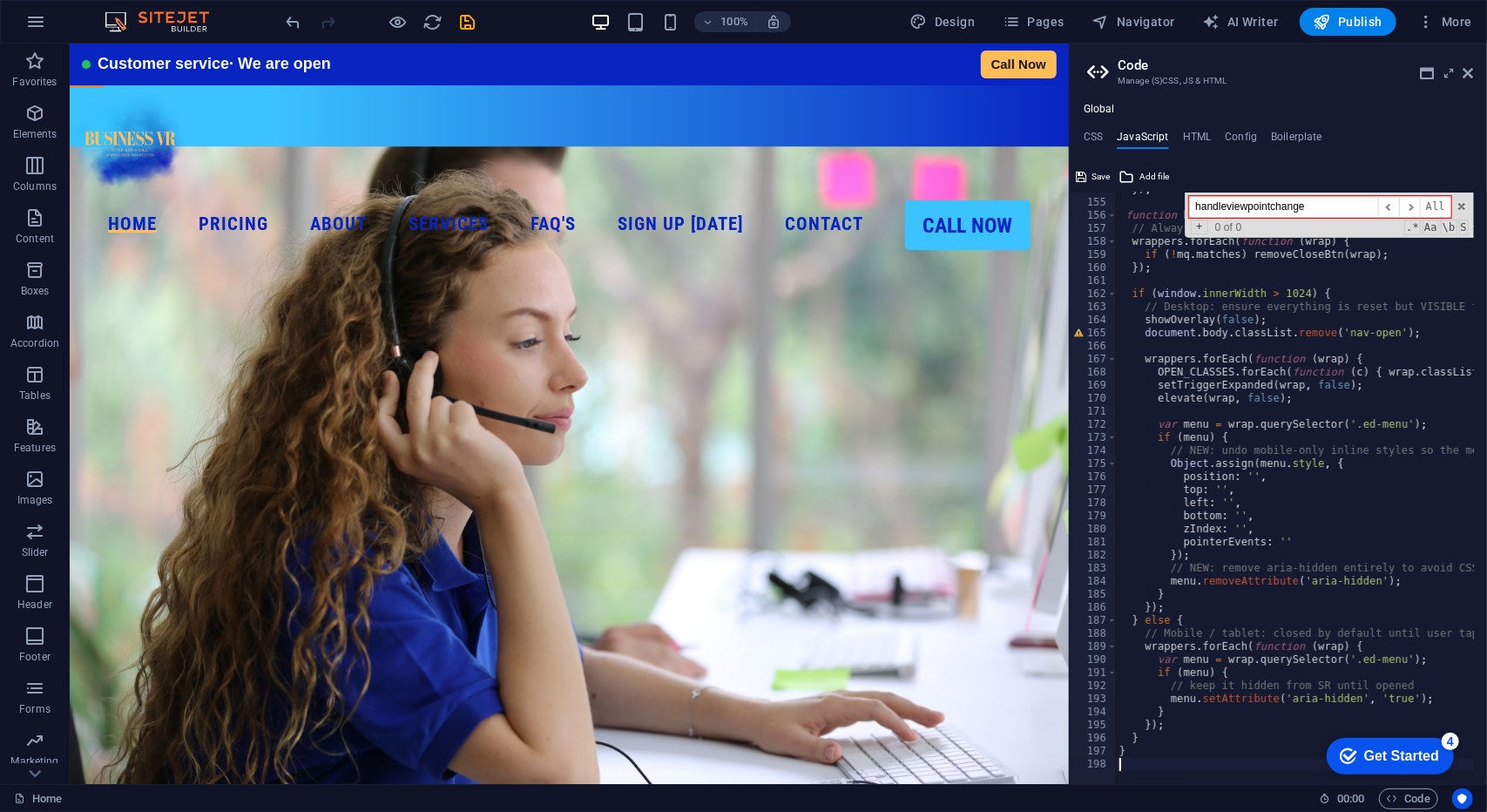
type textarea "}"
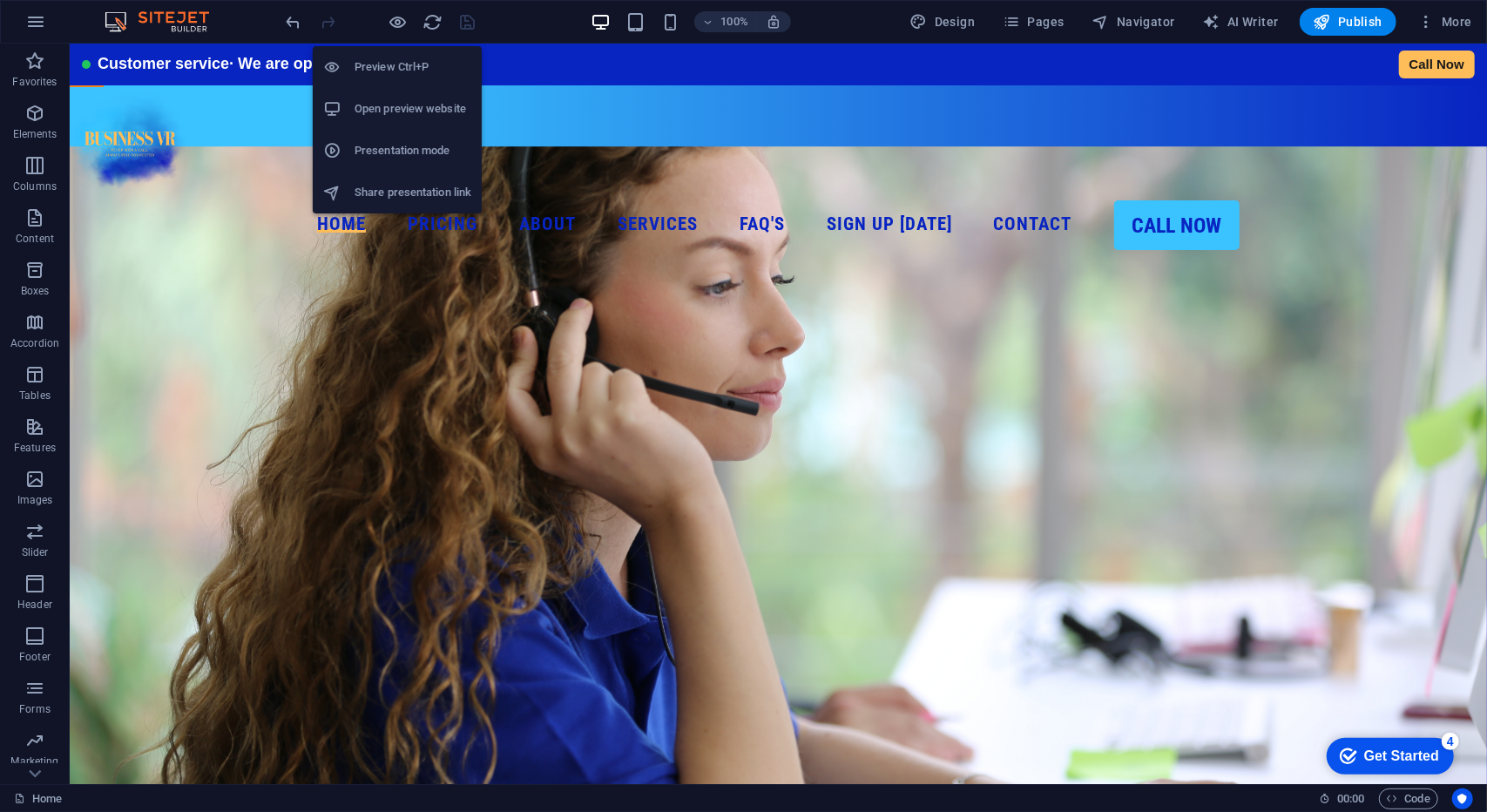
click at [418, 118] on h6 "Open preview website" at bounding box center [413, 109] width 117 height 21
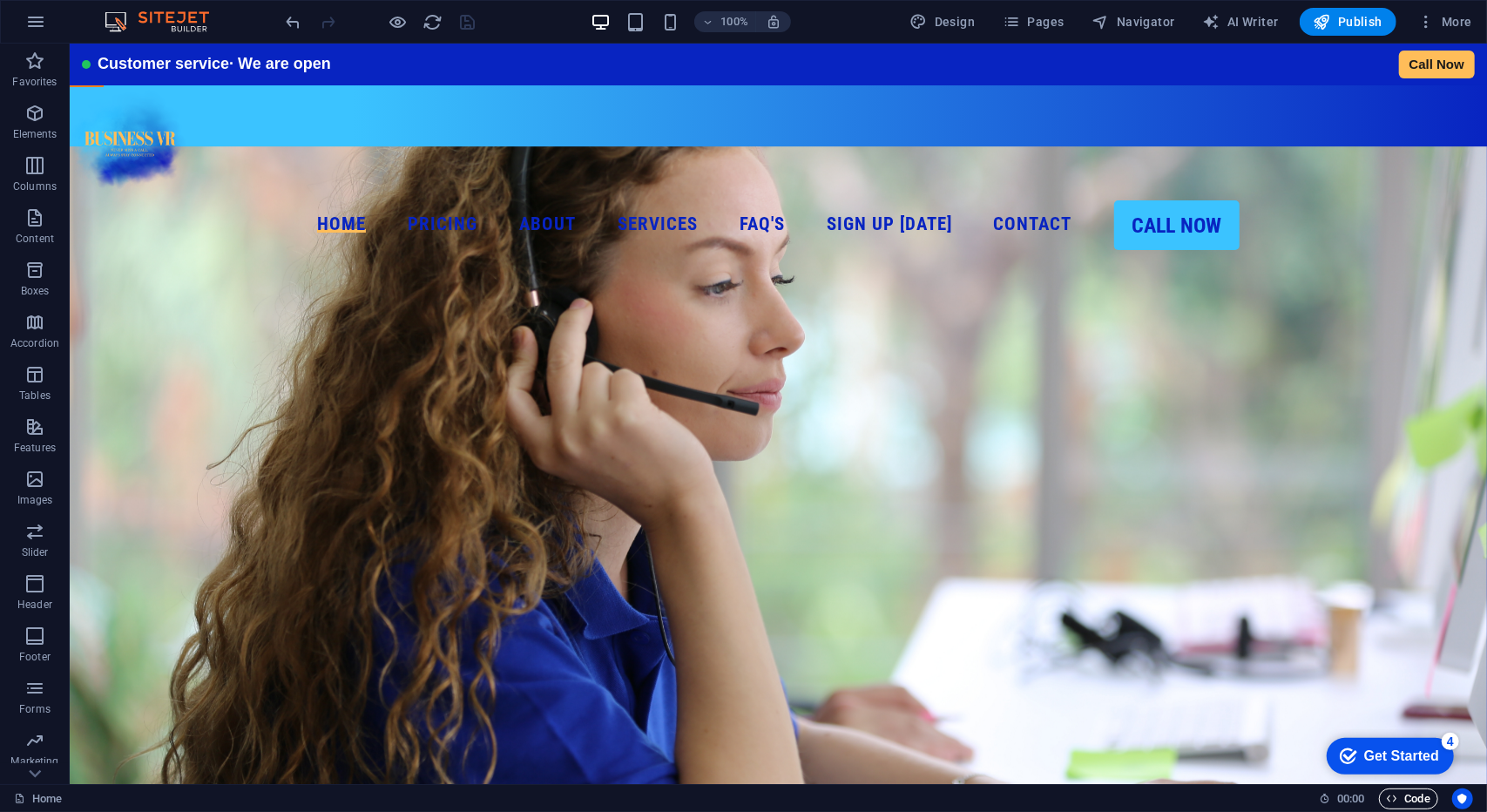
click at [1394, 794] on icon "button" at bounding box center [1393, 799] width 11 height 11
